Goal: Participate in discussion: Participate in discussion

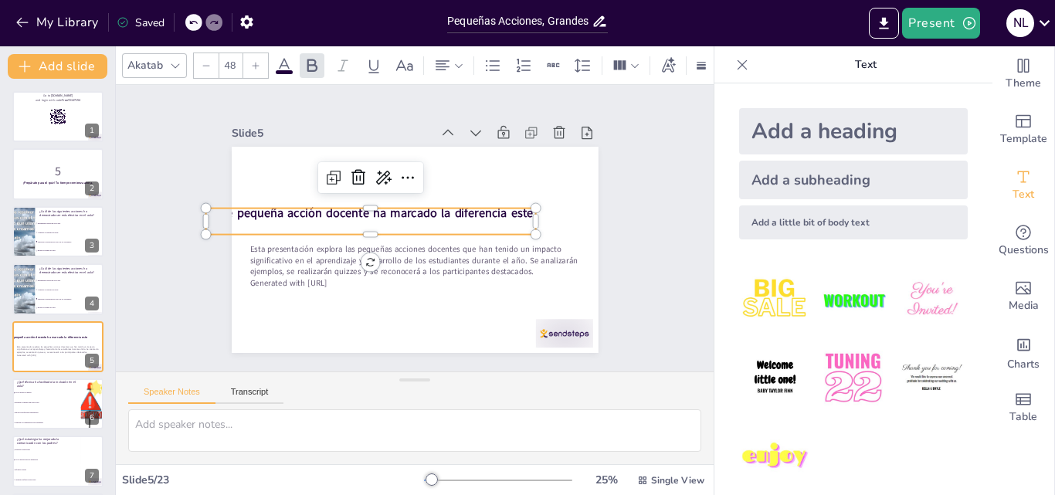
scroll to position [368, 0]
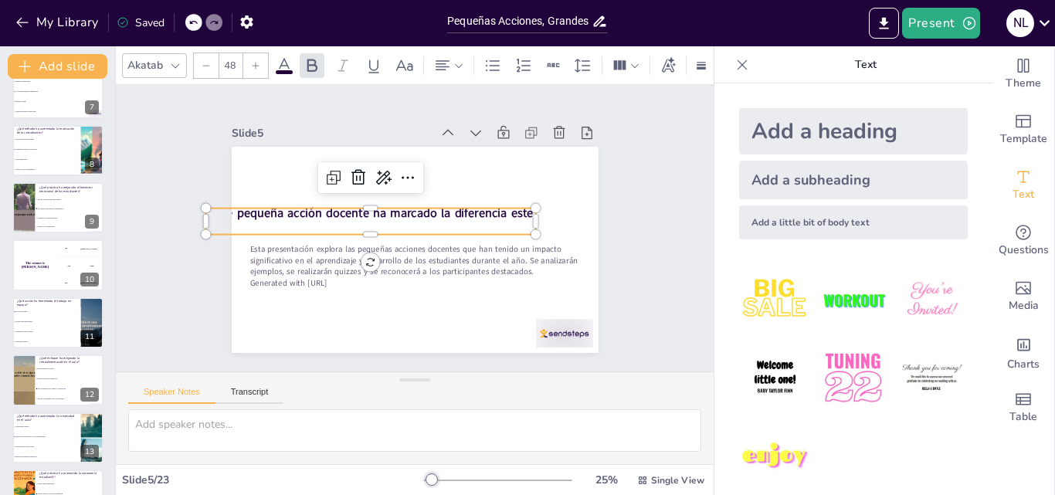
checkbox input "true"
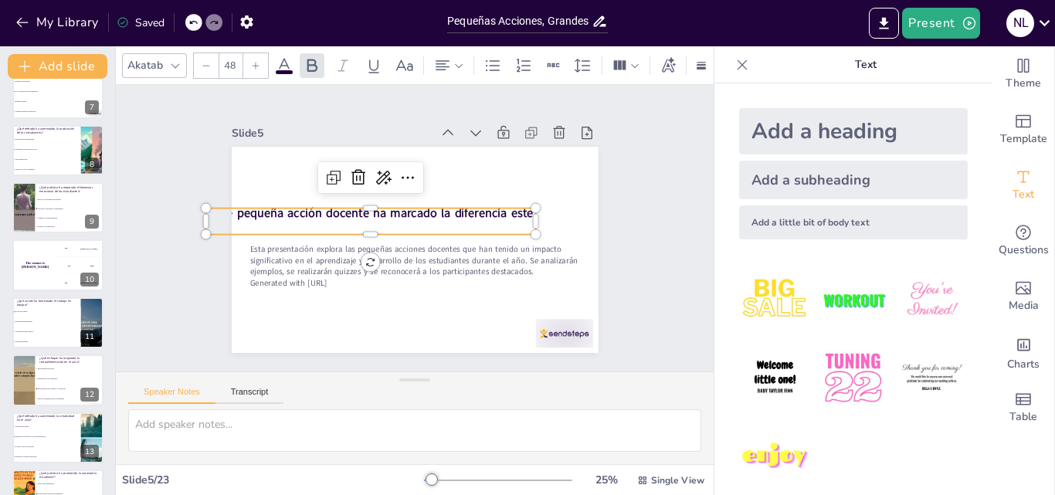
checkbox input "true"
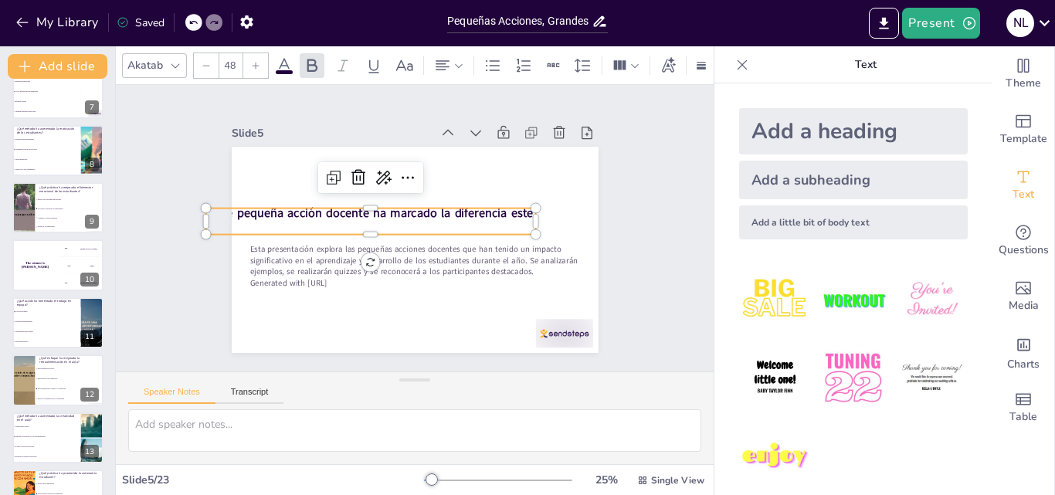
checkbox input "true"
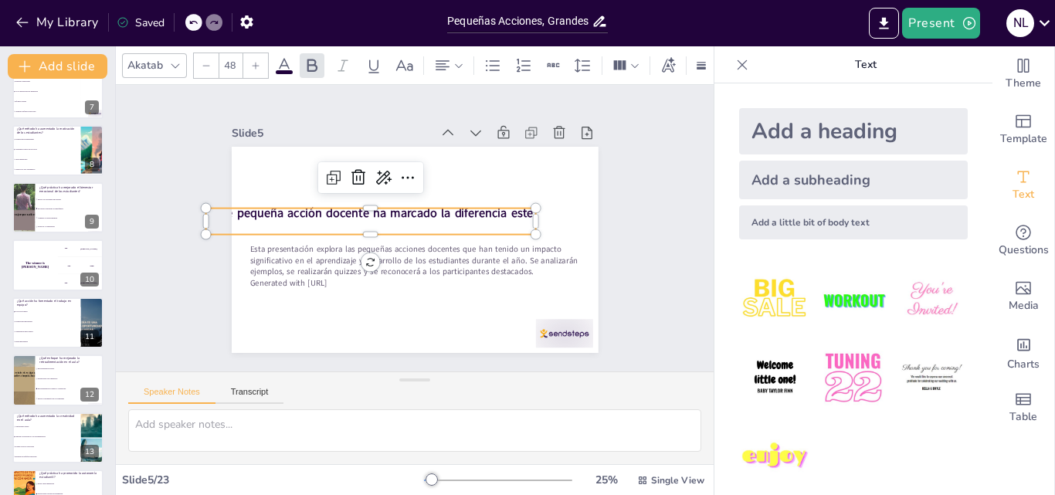
checkbox input "true"
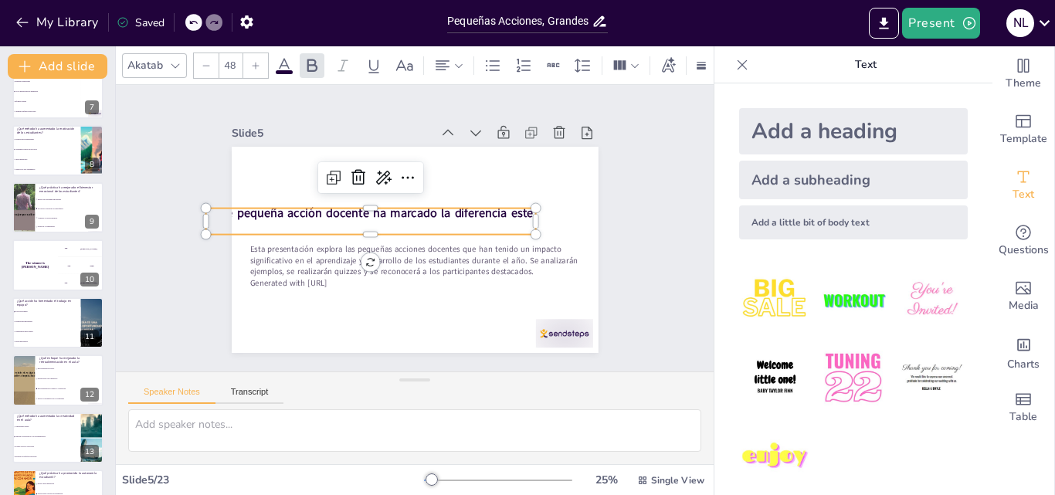
checkbox input "true"
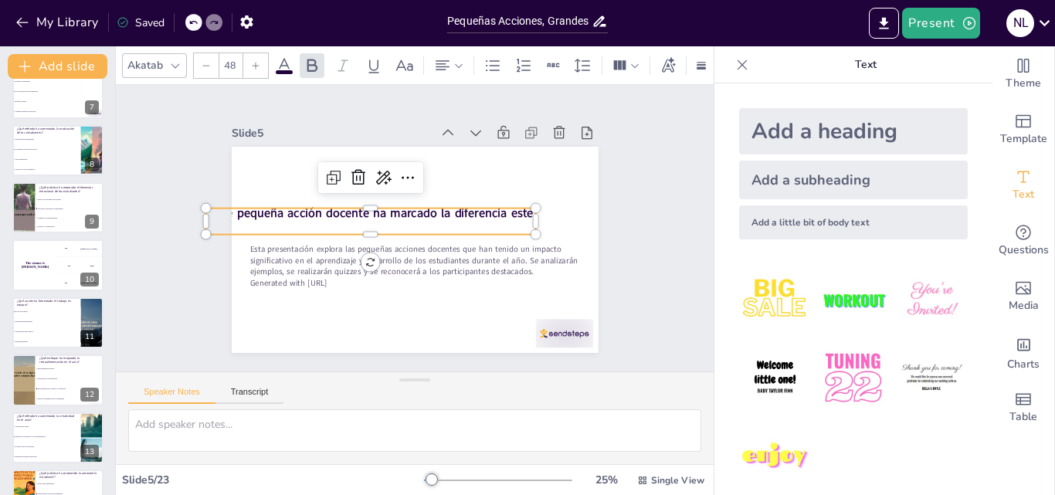
checkbox input "true"
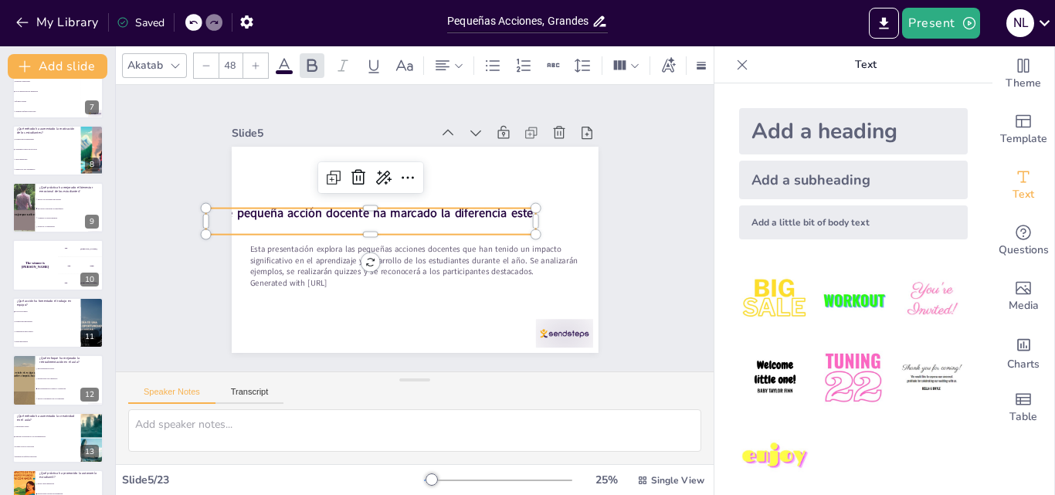
checkbox input "true"
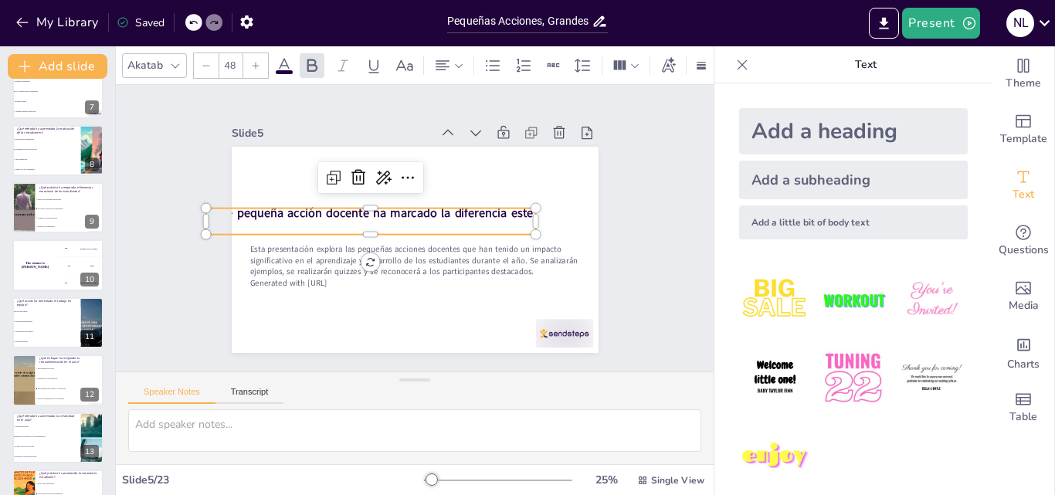
checkbox input "true"
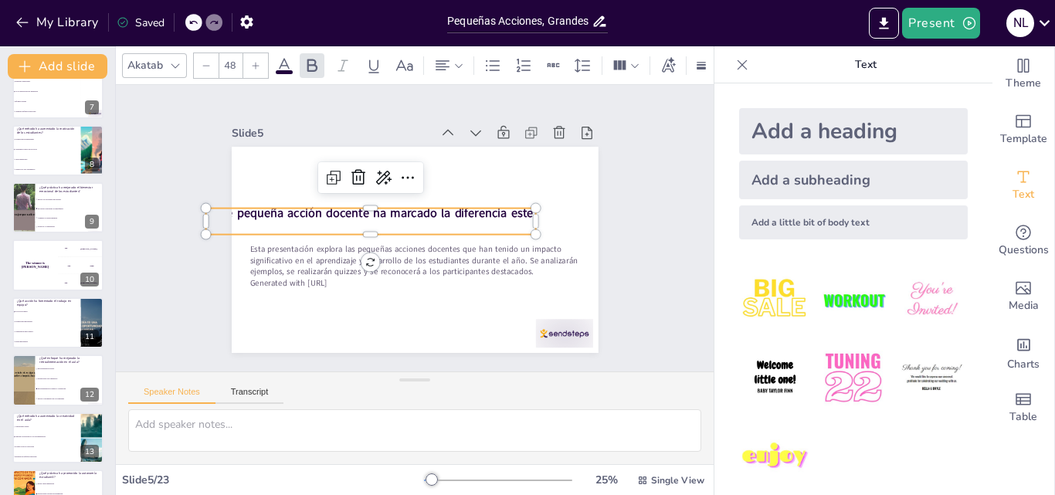
checkbox input "true"
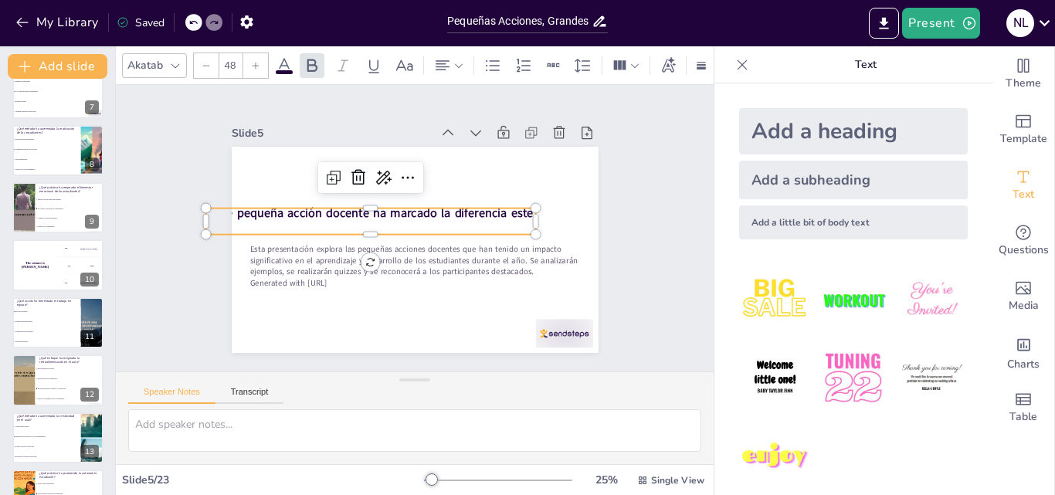
checkbox input "true"
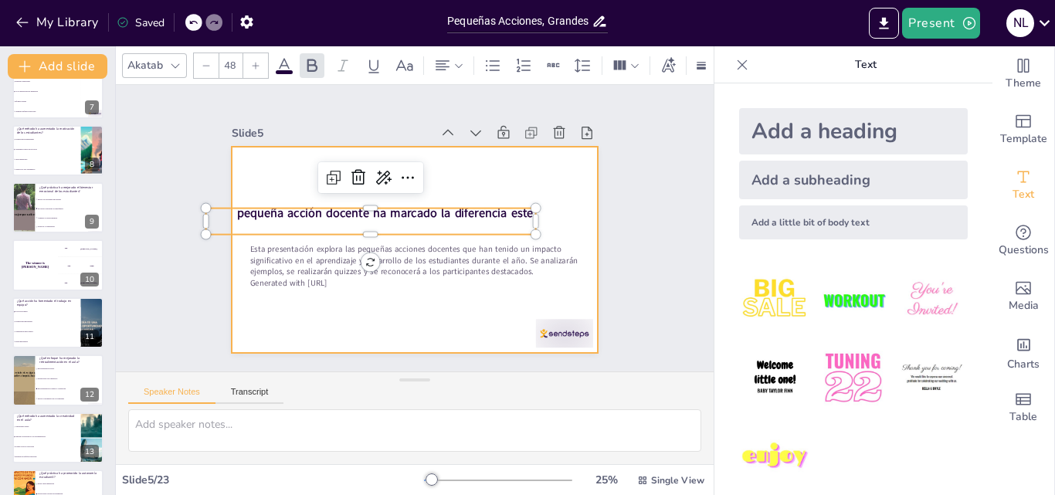
checkbox input "true"
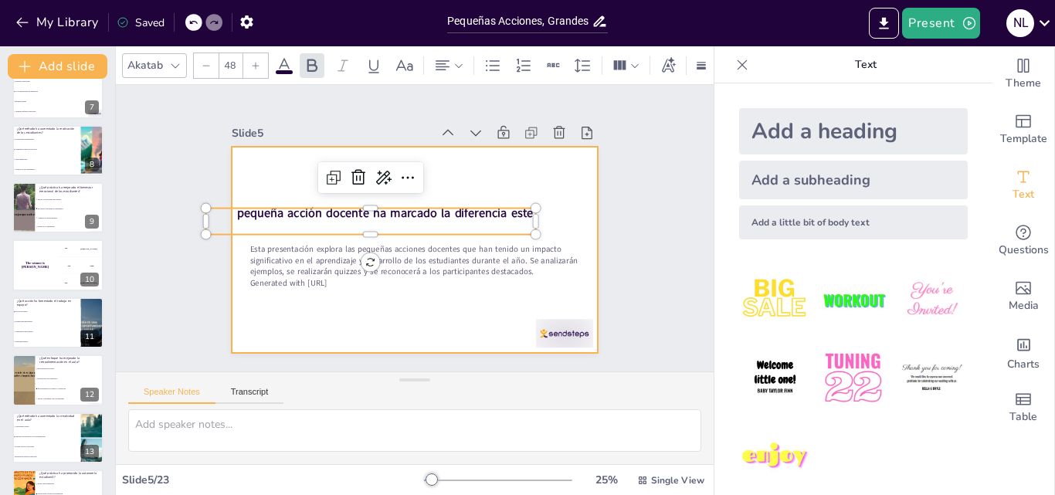
checkbox input "true"
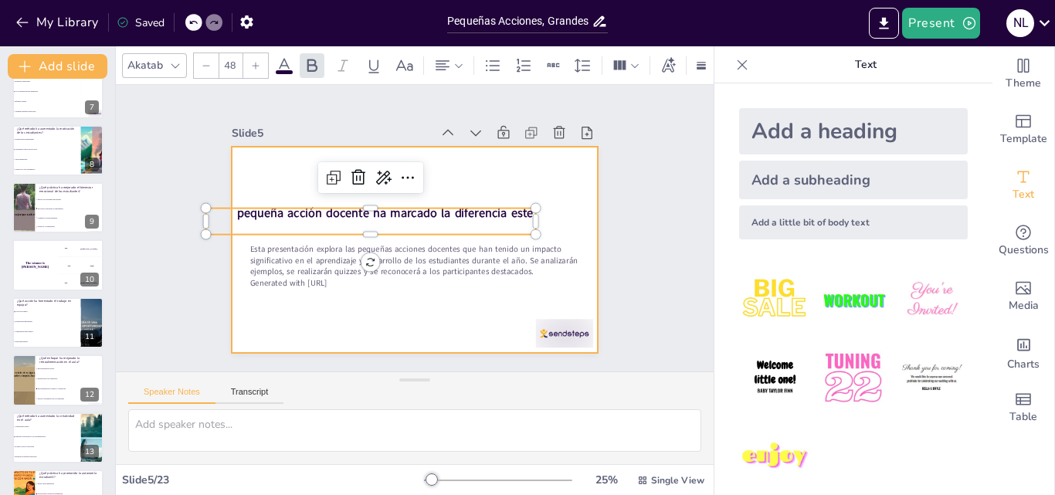
checkbox input "true"
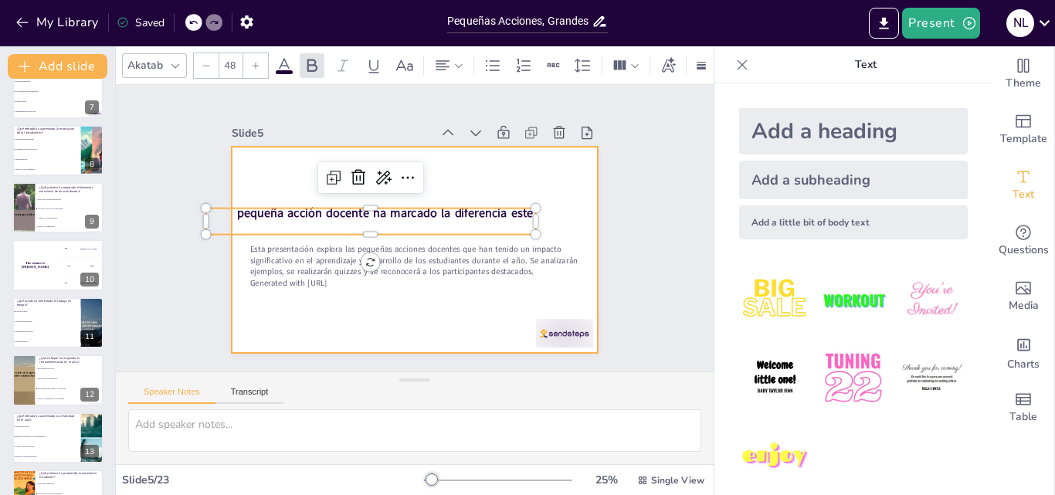
checkbox input "true"
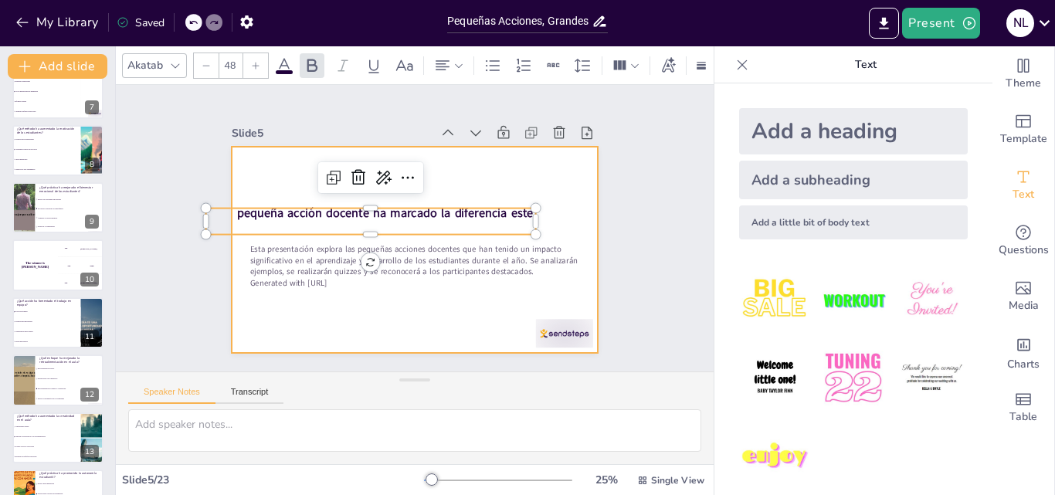
checkbox input "true"
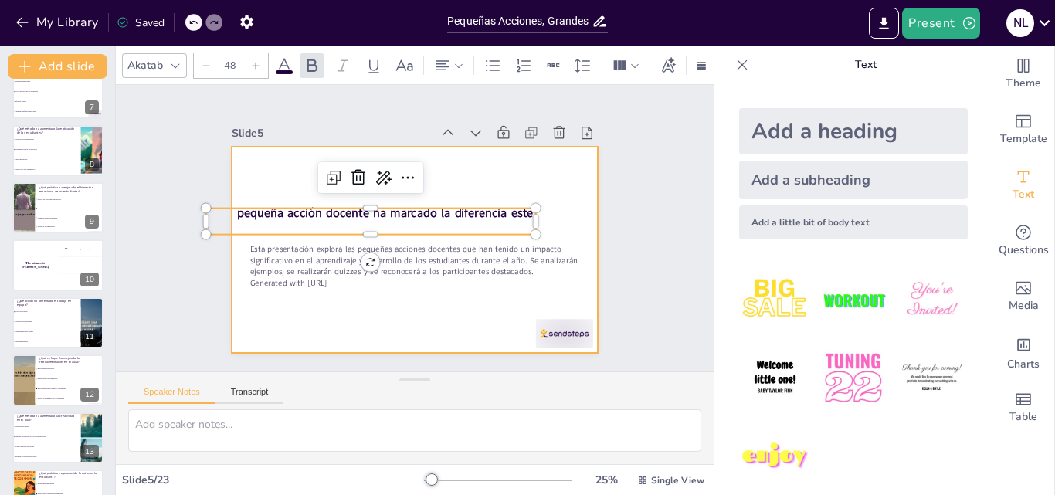
checkbox input "true"
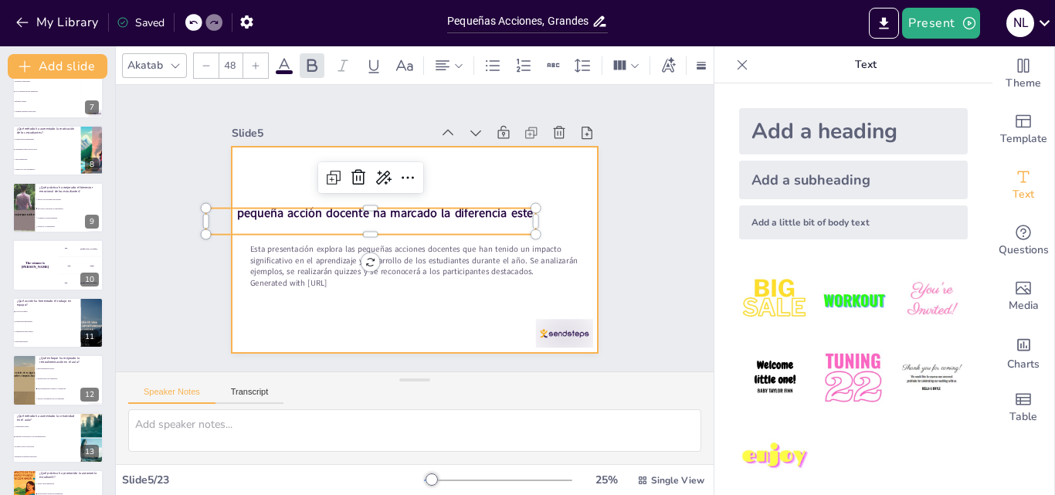
checkbox input "true"
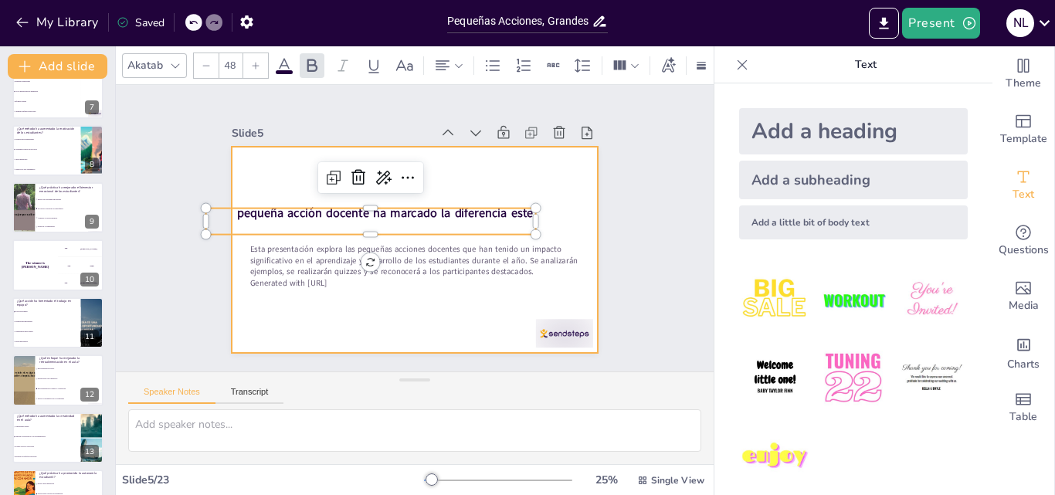
checkbox input "true"
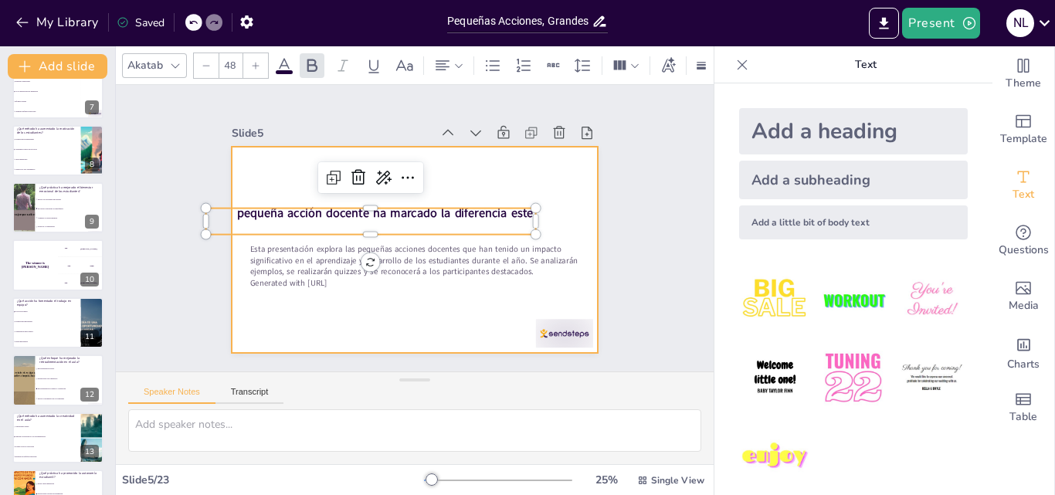
checkbox input "true"
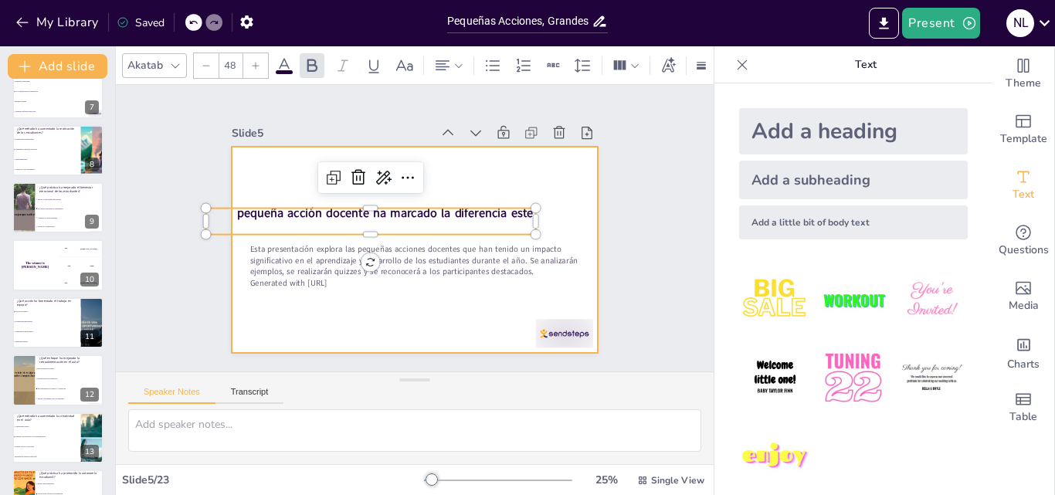
checkbox input "true"
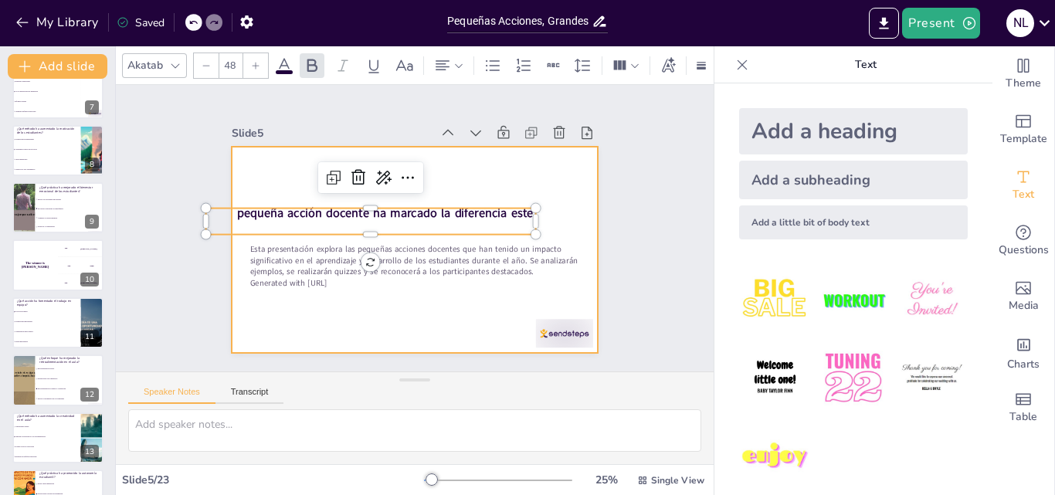
checkbox input "true"
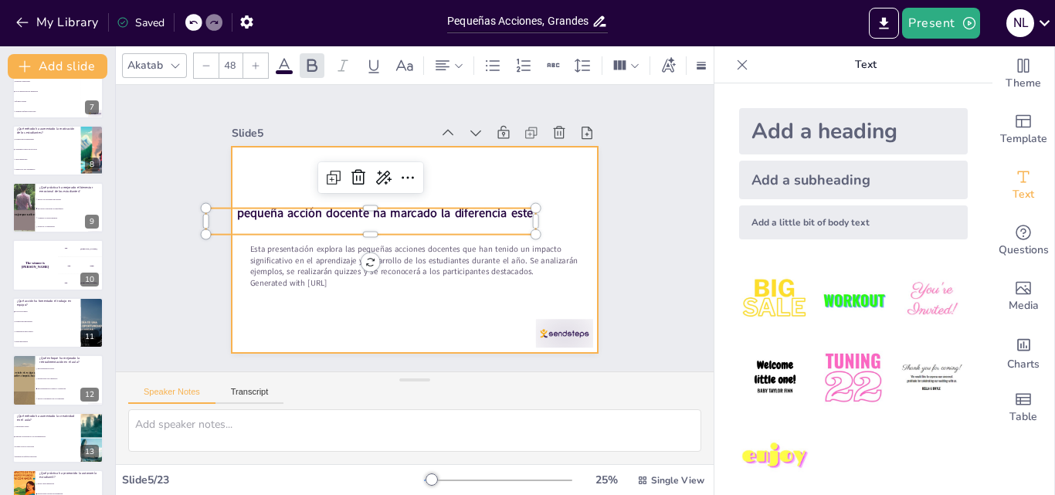
checkbox input "true"
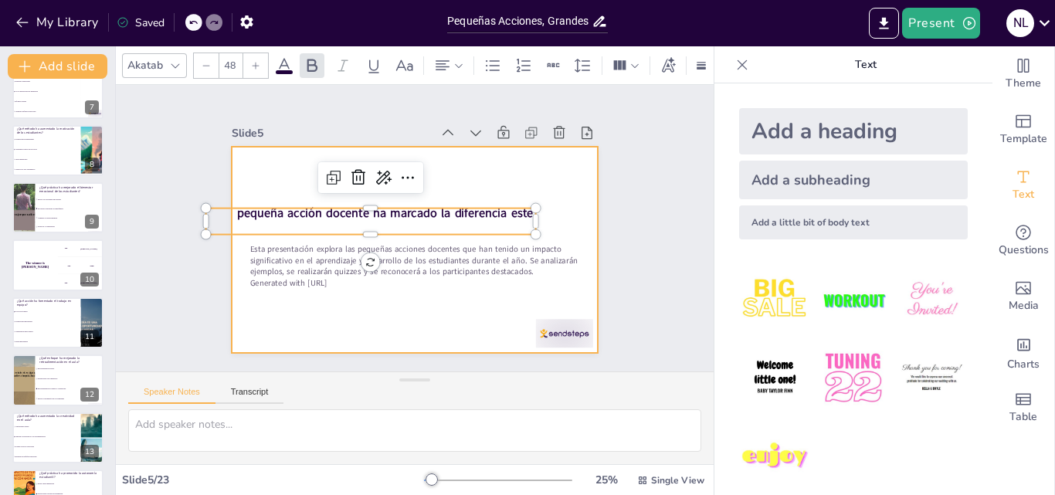
checkbox input "true"
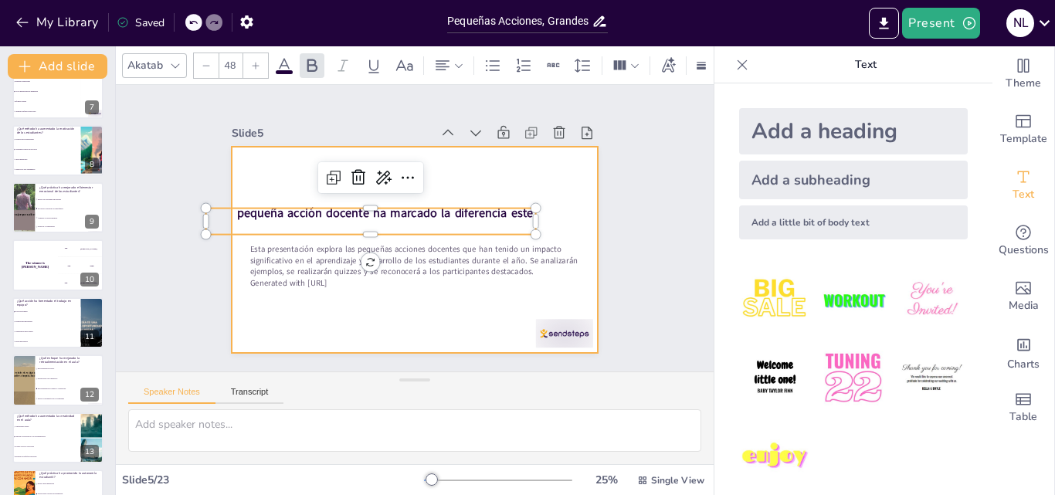
checkbox input "true"
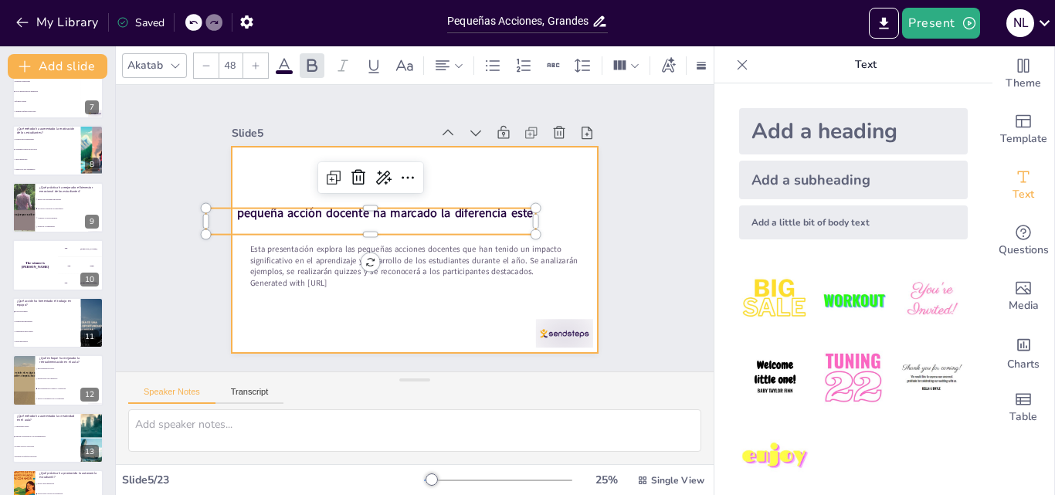
checkbox input "true"
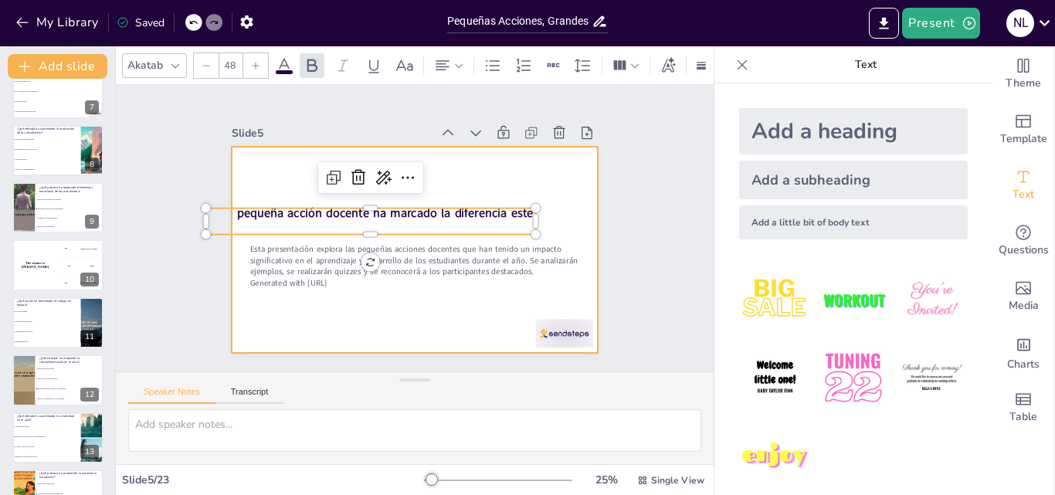
checkbox input "true"
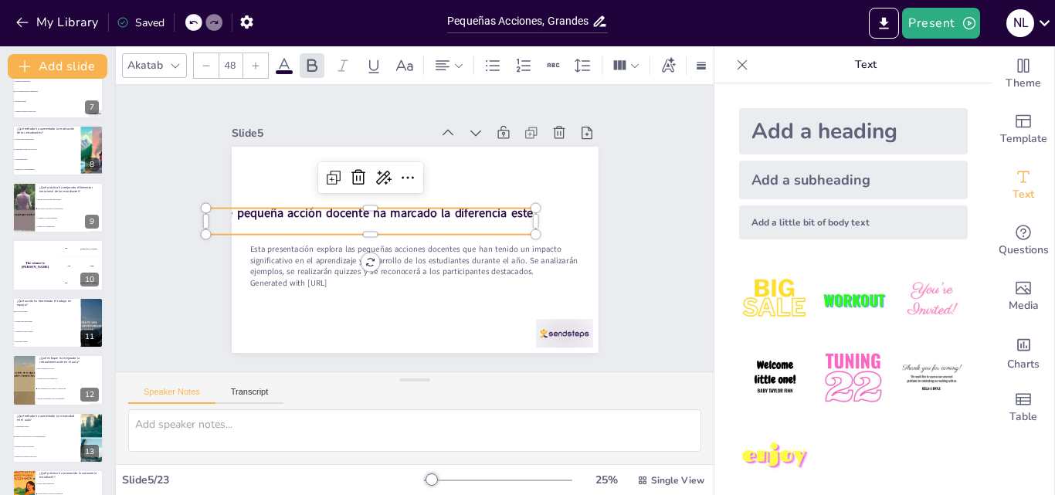
click at [371, 216] on p "¿Qué pequeña acción docente ha marcado la diferencia este año?" at bounding box center [370, 221] width 330 height 34
checkbox input "true"
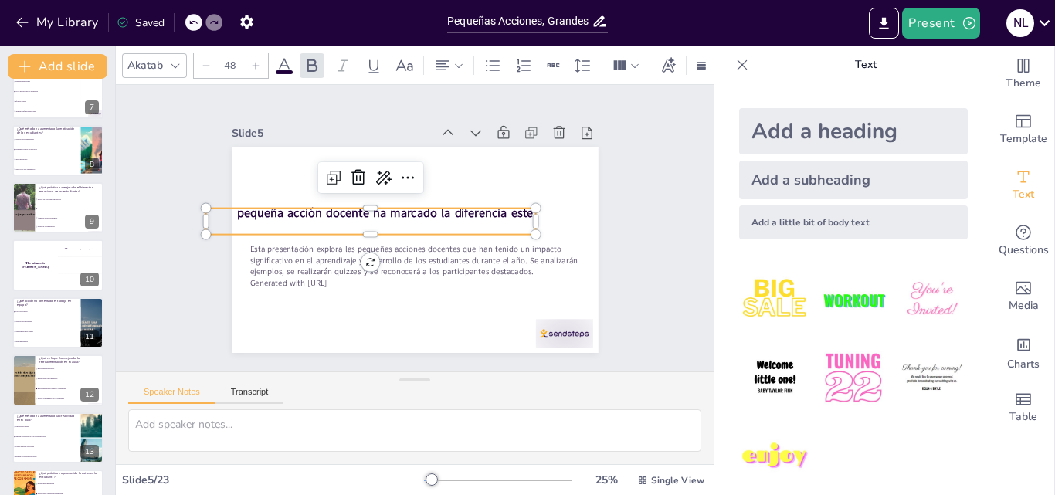
checkbox input "true"
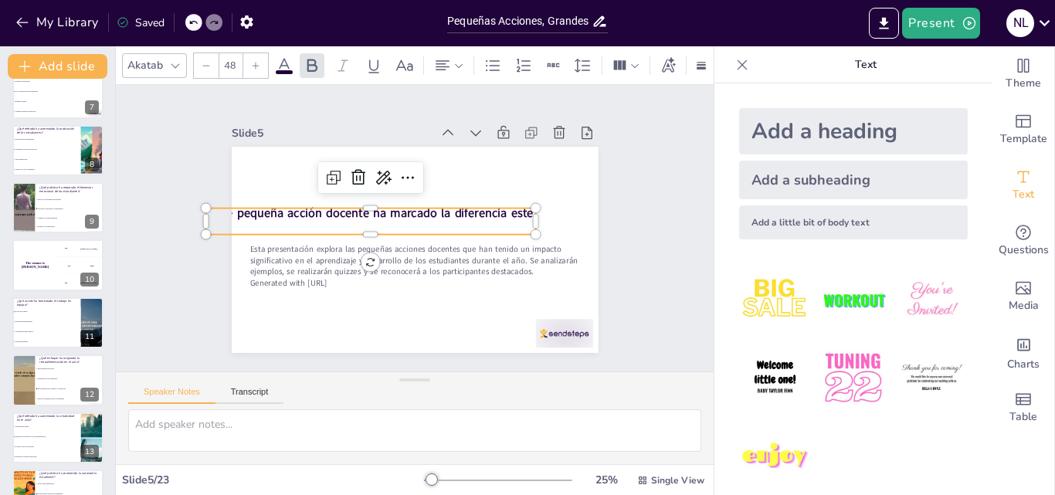
checkbox input "true"
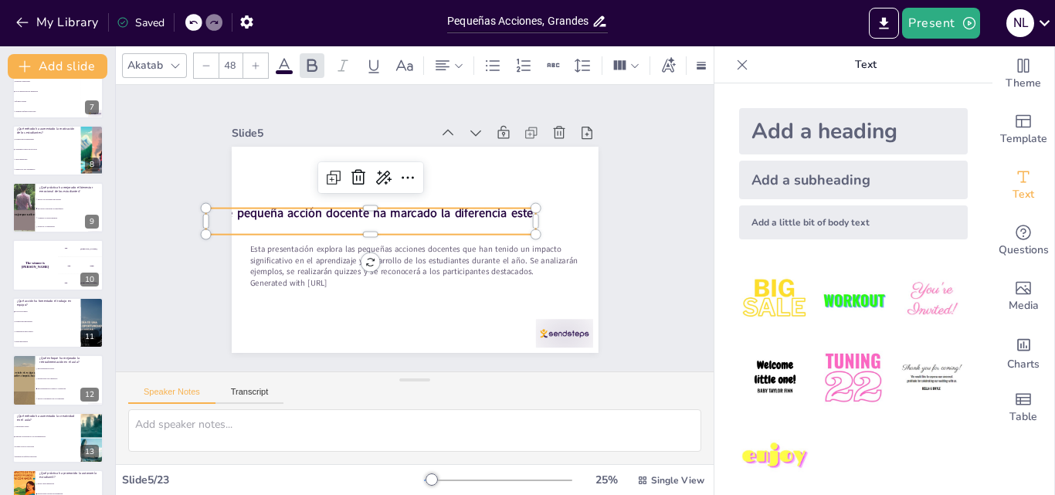
checkbox input "true"
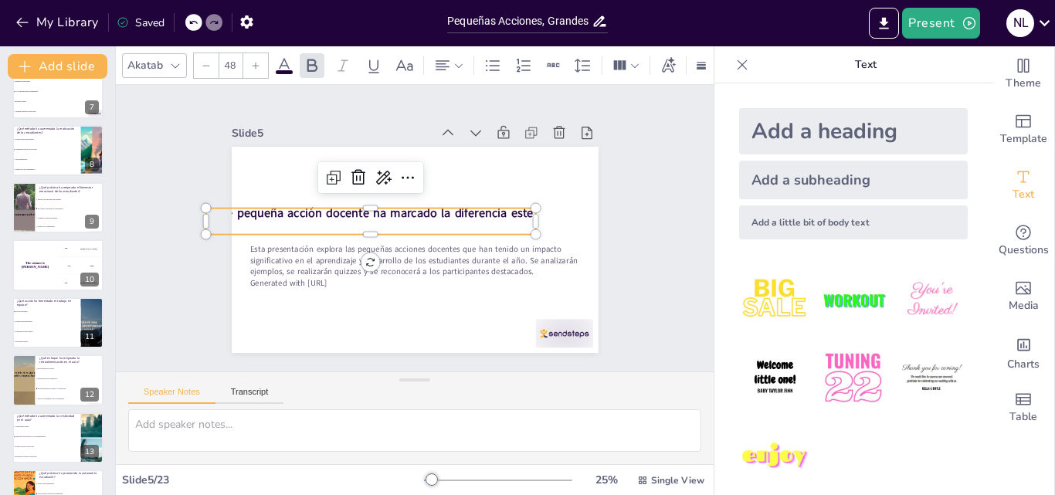
checkbox input "true"
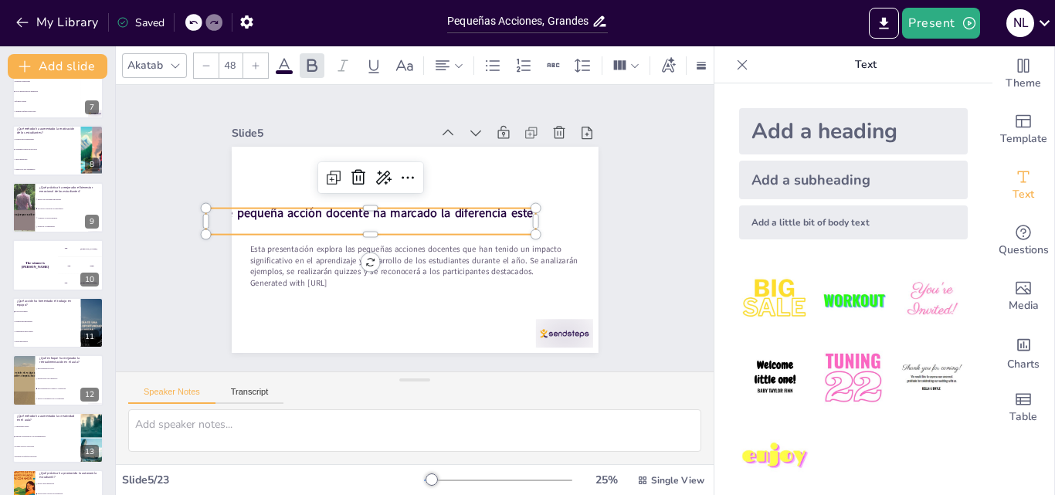
checkbox input "true"
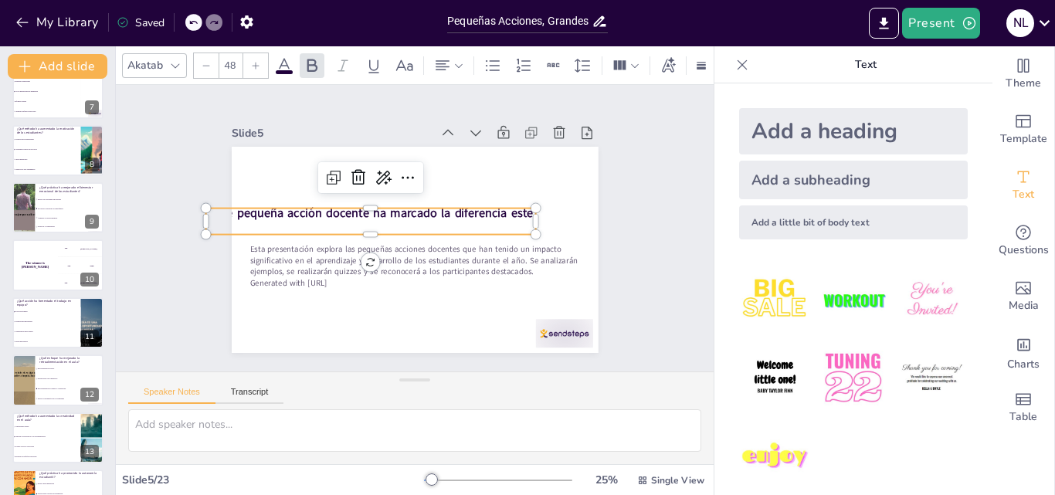
checkbox input "true"
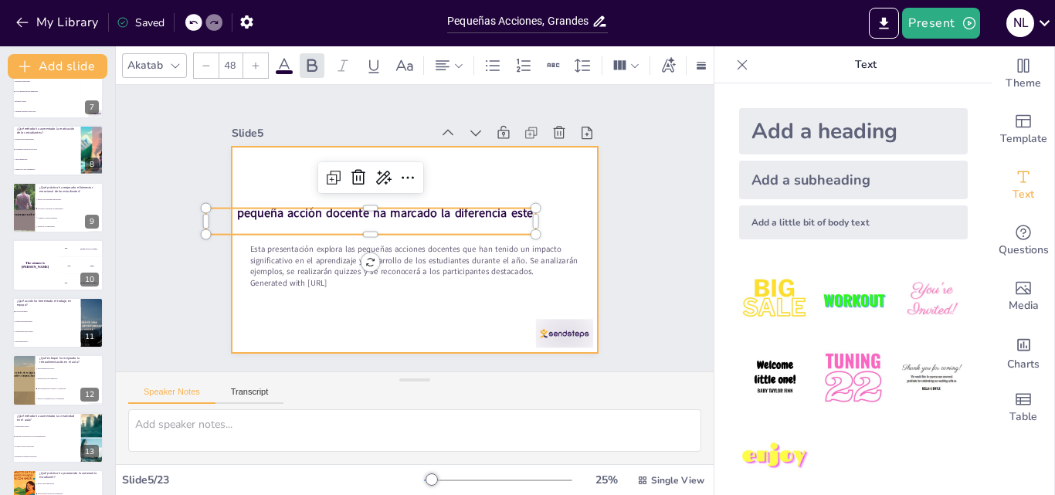
checkbox input "true"
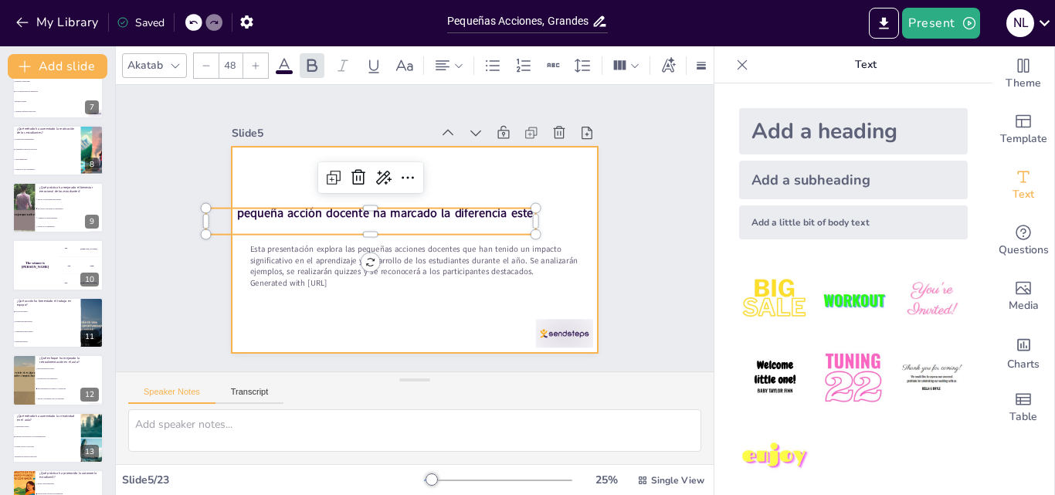
checkbox input "true"
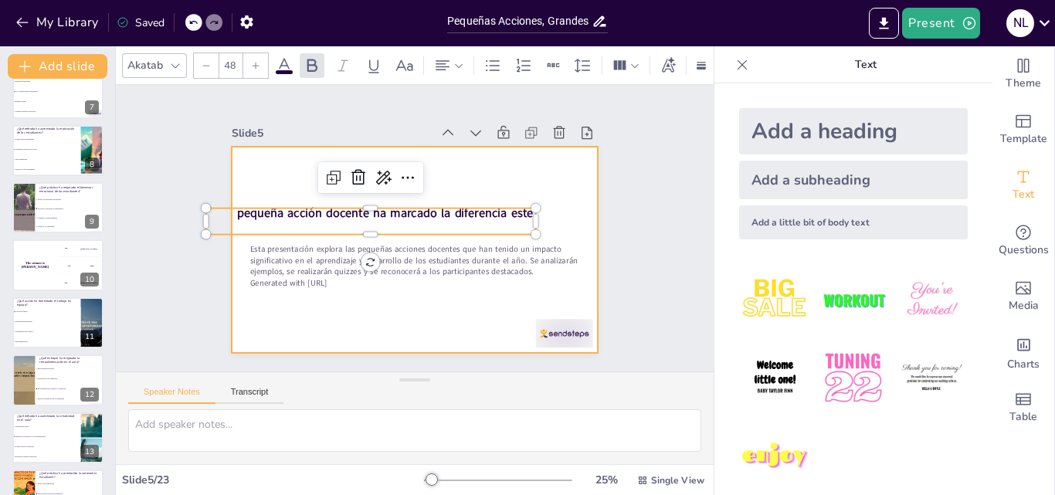
checkbox input "true"
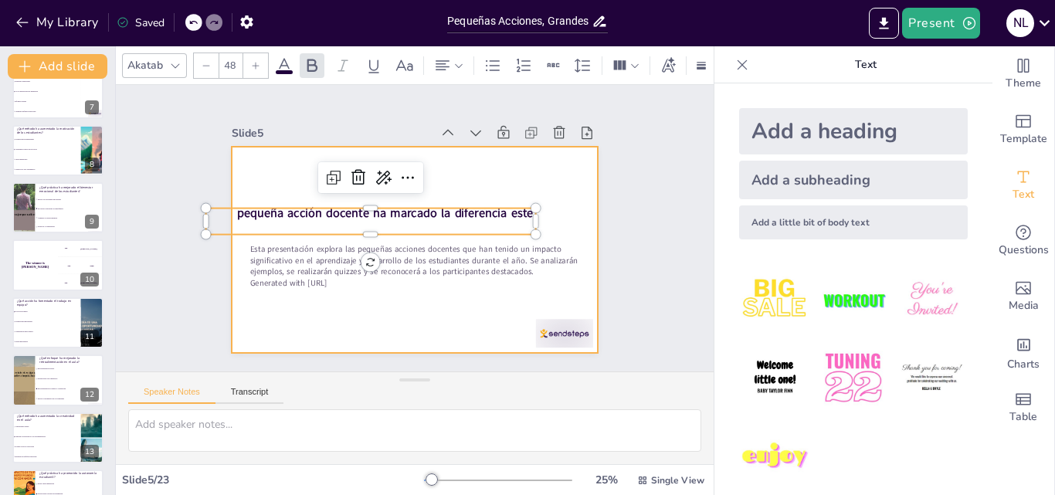
checkbox input "true"
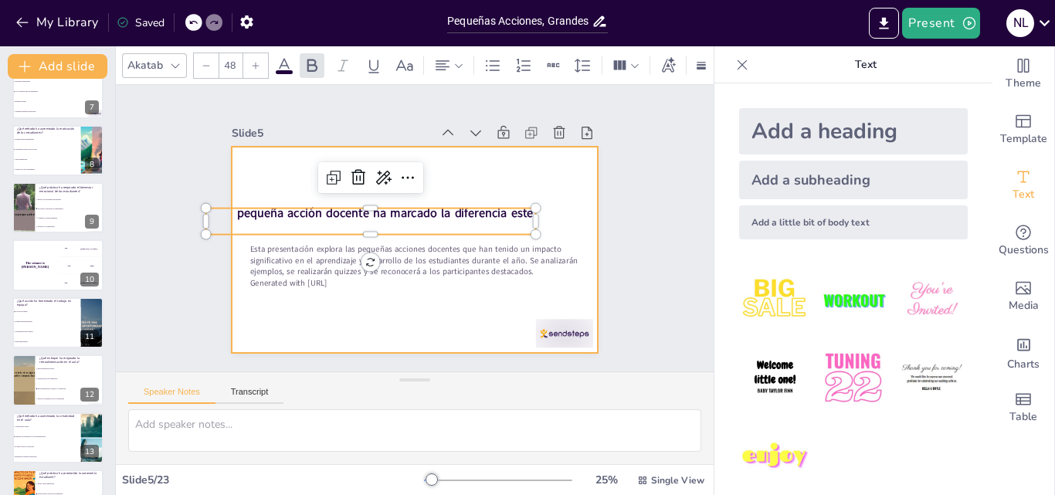
checkbox input "true"
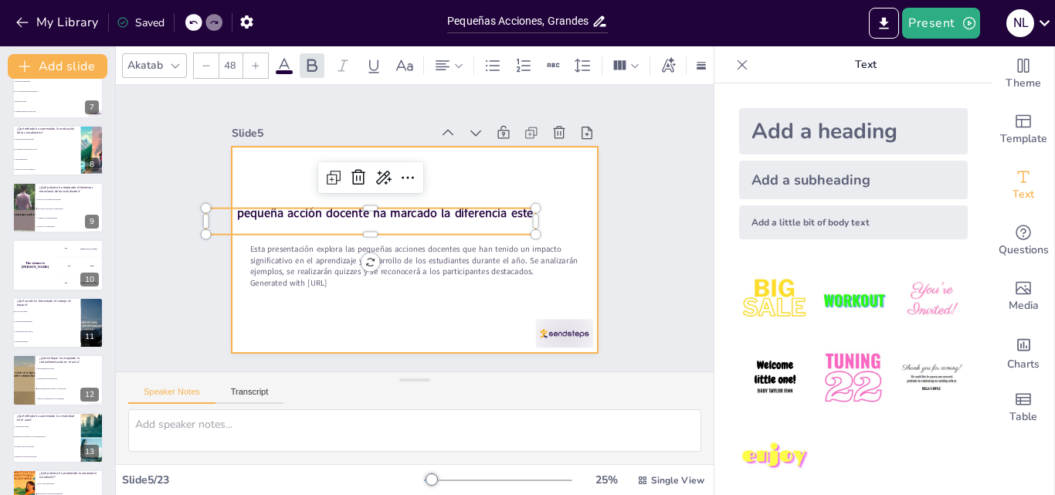
checkbox input "true"
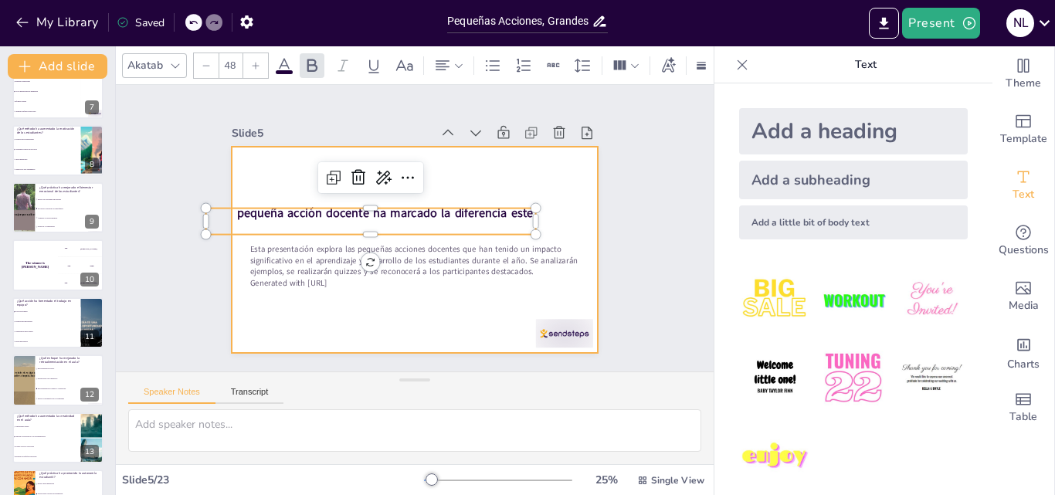
checkbox input "true"
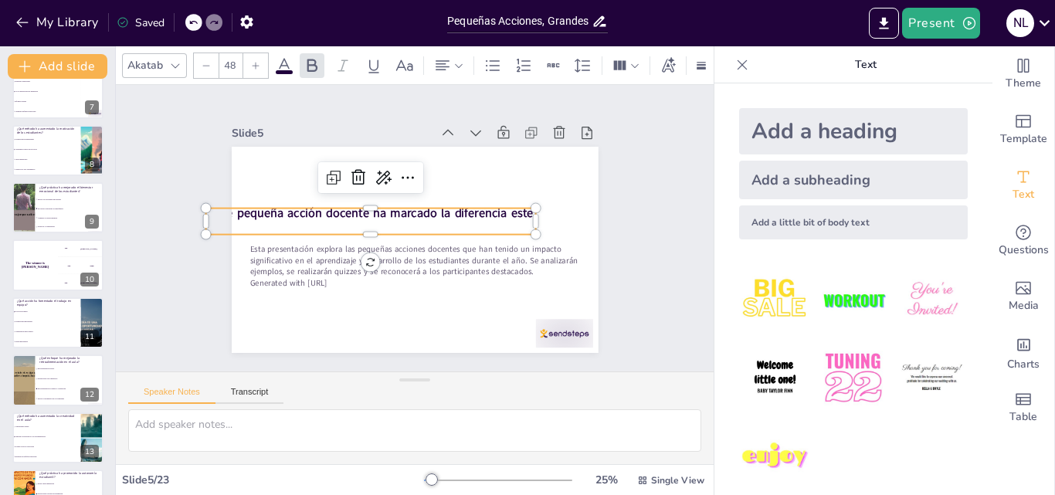
checkbox input "true"
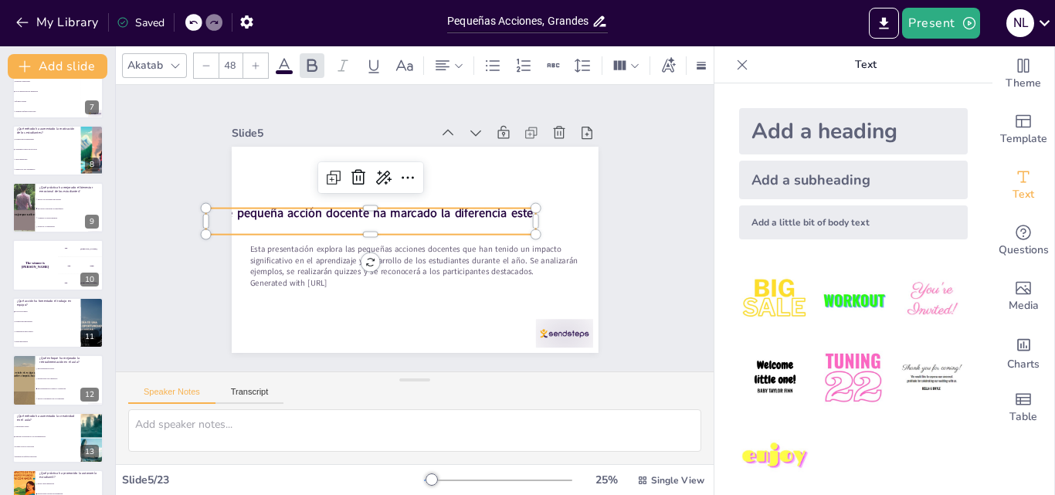
checkbox input "true"
